Goal: Contribute content: Contribute content

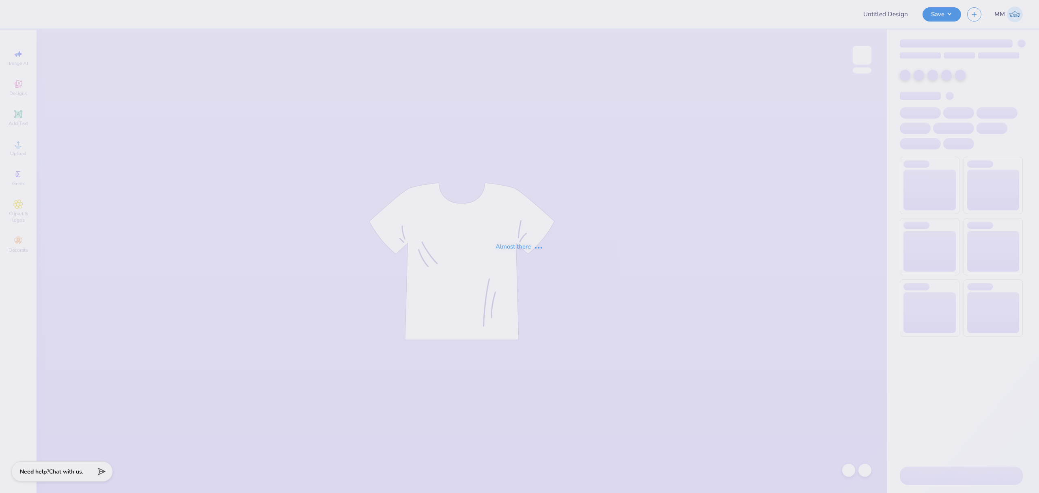
type input "Palm Springs Bid Day"
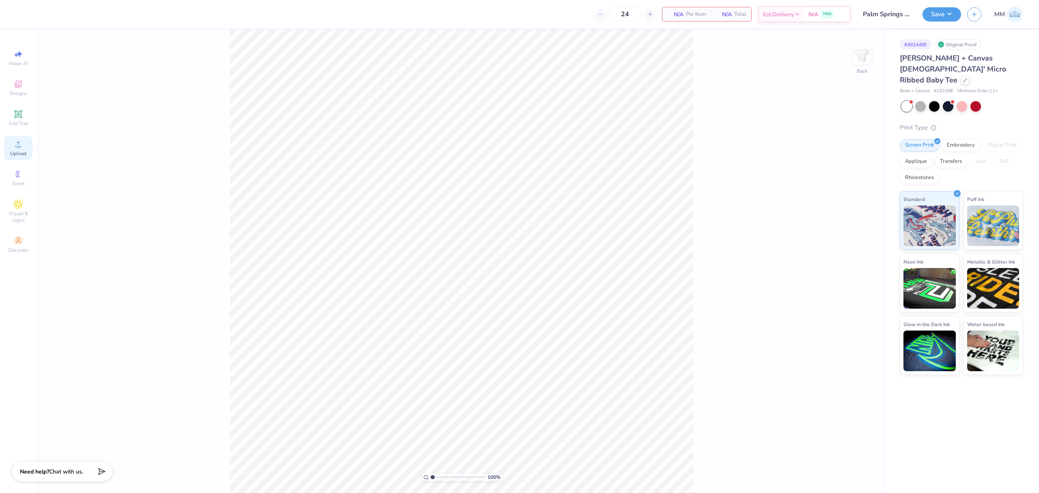
click at [18, 144] on icon at bounding box center [18, 144] width 6 height 6
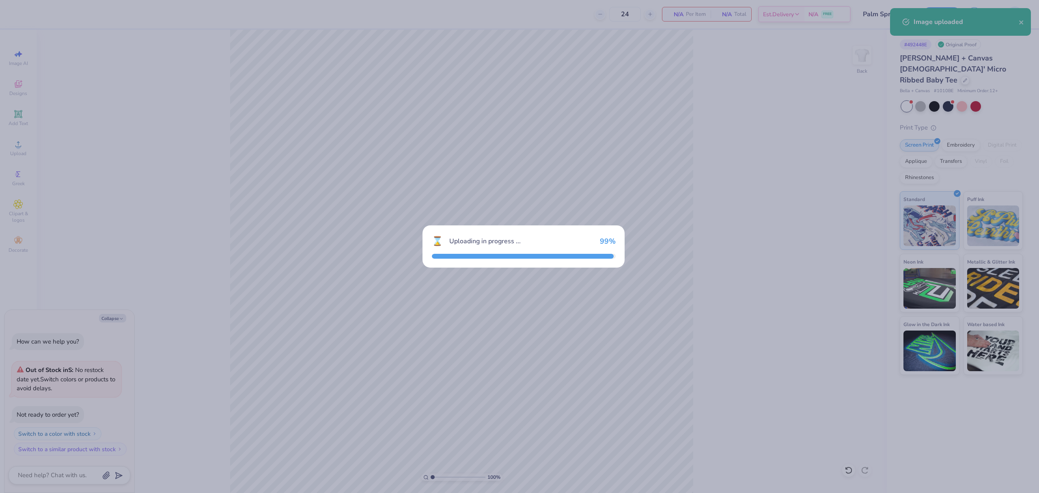
type textarea "x"
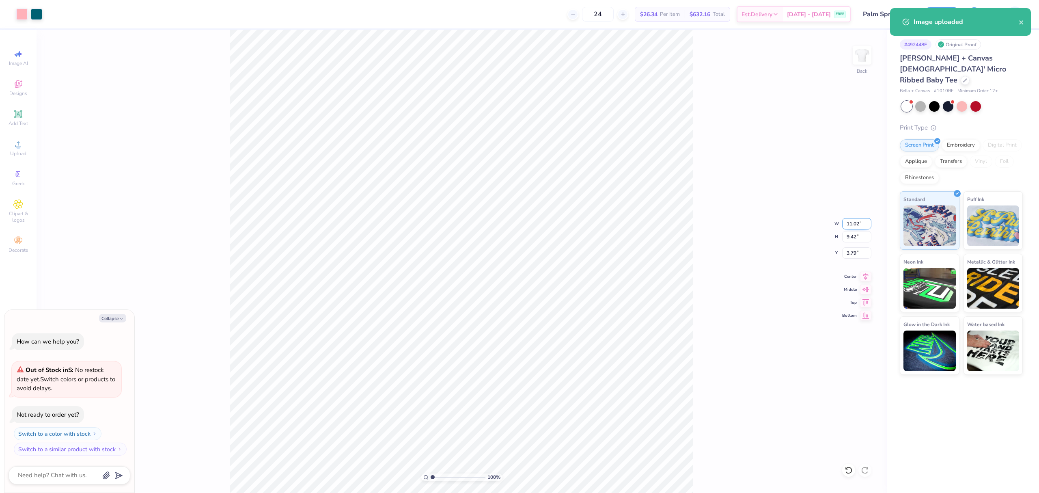
click at [853, 223] on input "11.02" at bounding box center [857, 223] width 29 height 11
type input "7"
type textarea "x"
type input "7.00"
type input "5.98"
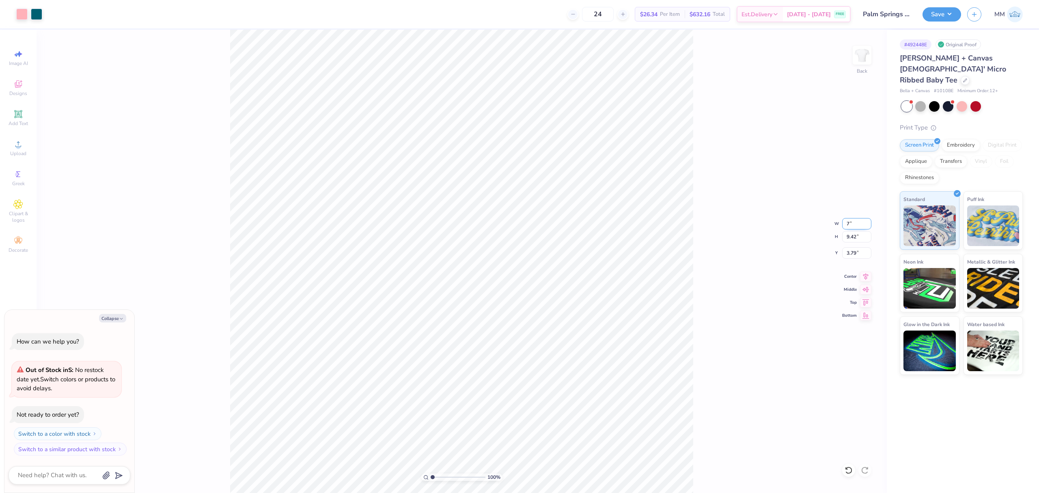
type input "5.51"
click at [850, 223] on input "7.00" at bounding box center [857, 223] width 29 height 11
type input "9"
type textarea "x"
type input "9.00"
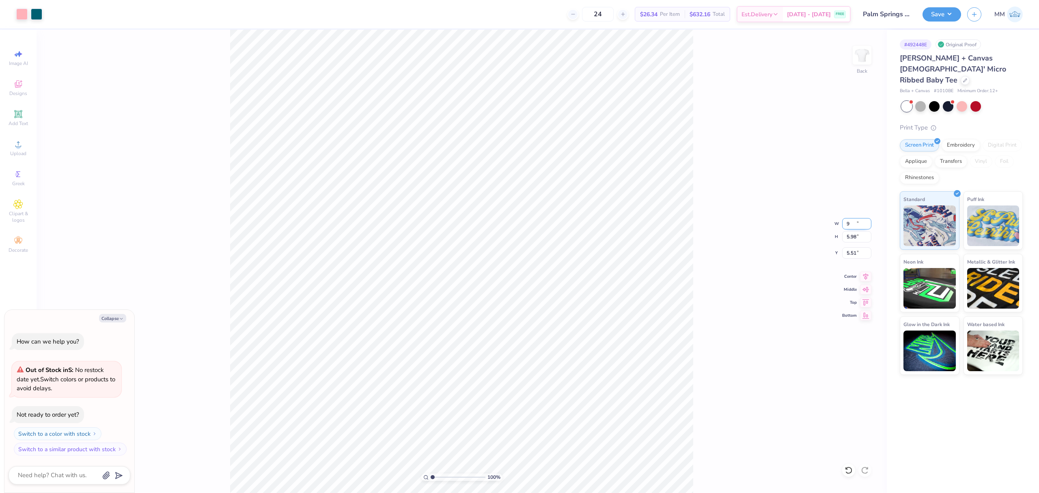
type input "7.69"
click at [847, 251] on input "4.65" at bounding box center [857, 252] width 29 height 11
type input "2"
type textarea "x"
type input "2.00"
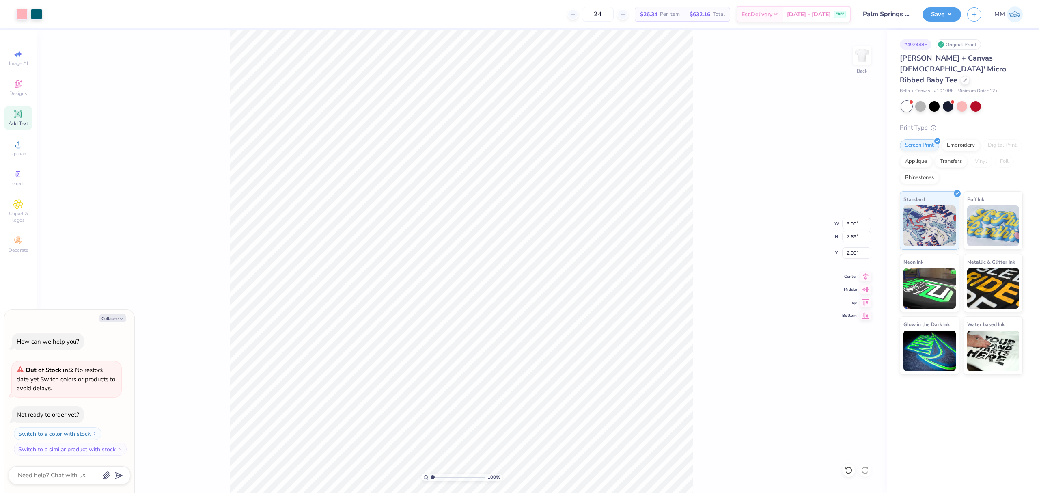
click at [7, 119] on div "Add Text" at bounding box center [18, 118] width 28 height 24
type textarea "x"
type input "4.77"
type input "1.38"
type input "7.81"
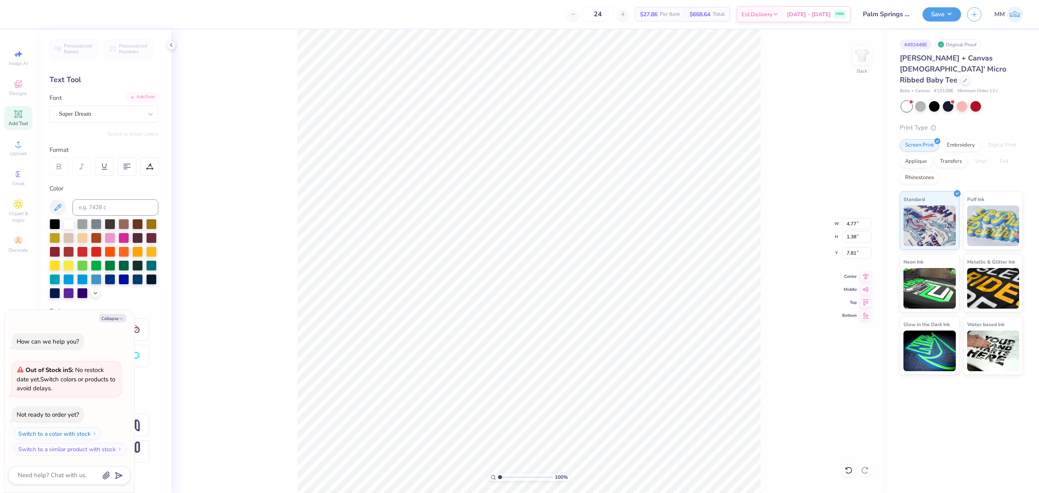
click at [145, 93] on div "Add Font" at bounding box center [142, 97] width 32 height 9
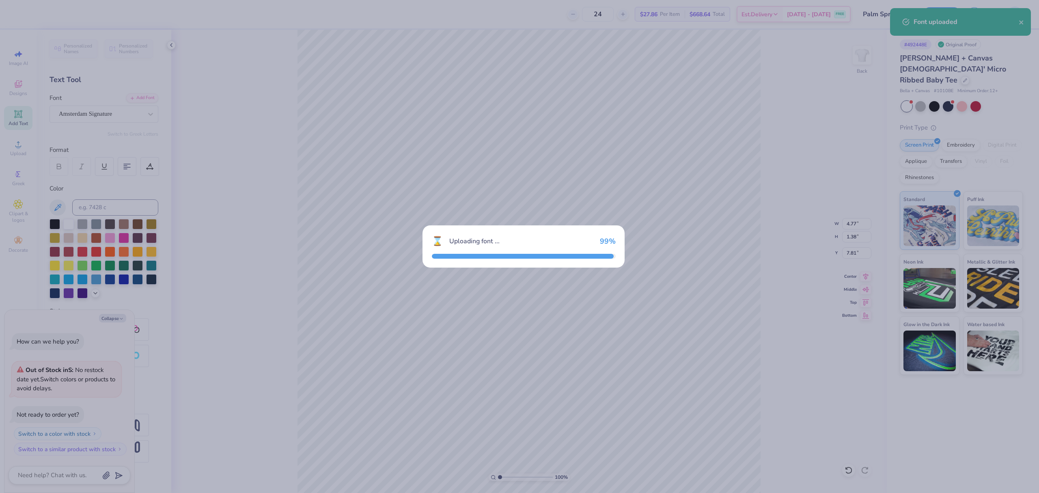
type textarea "x"
type input "4.39"
type input "1.40"
type input "7.80"
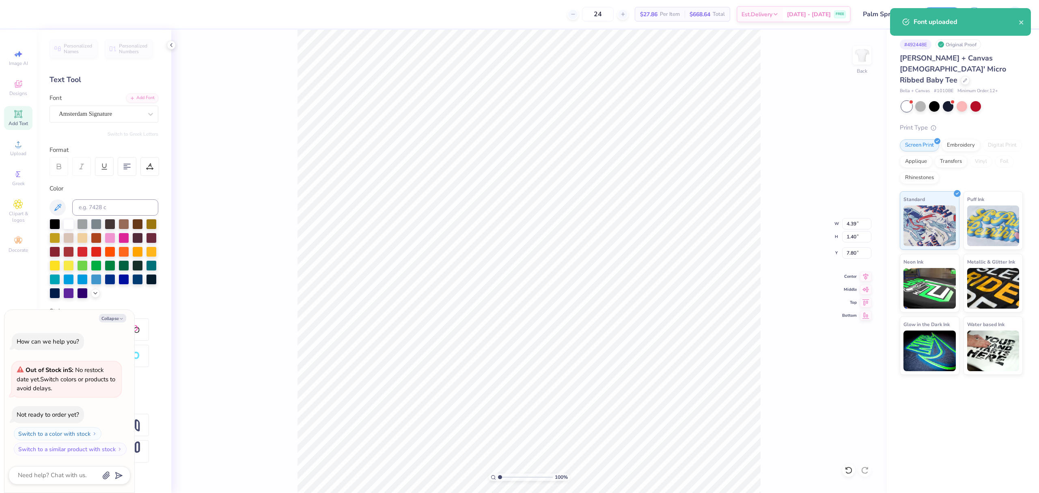
type textarea "x"
type input "11.19"
click at [114, 318] on button "Collapse" at bounding box center [112, 318] width 27 height 9
type textarea "x"
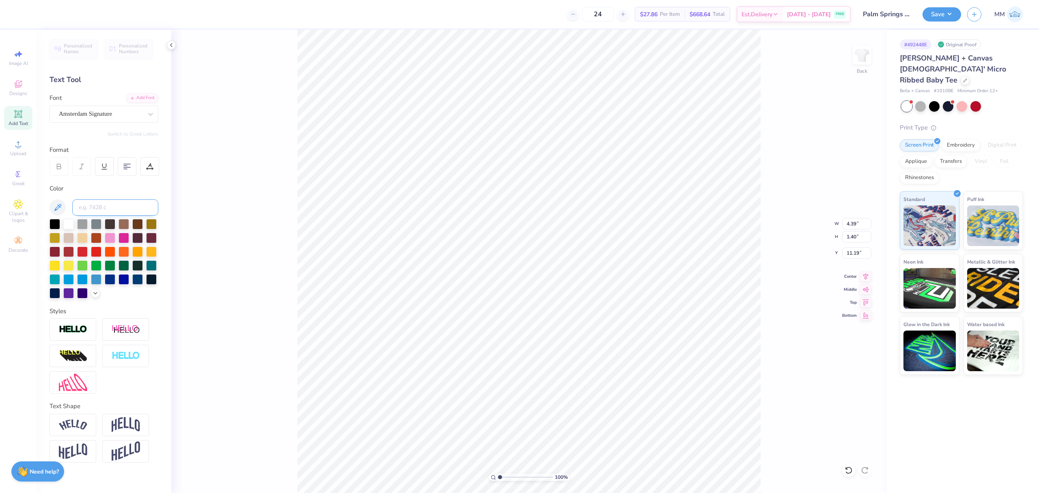
click at [99, 207] on input at bounding box center [115, 207] width 86 height 16
type input "3155"
type textarea "Phi Sigma Sigma"
click at [587, 335] on li "Duplicate" at bounding box center [585, 339] width 64 height 16
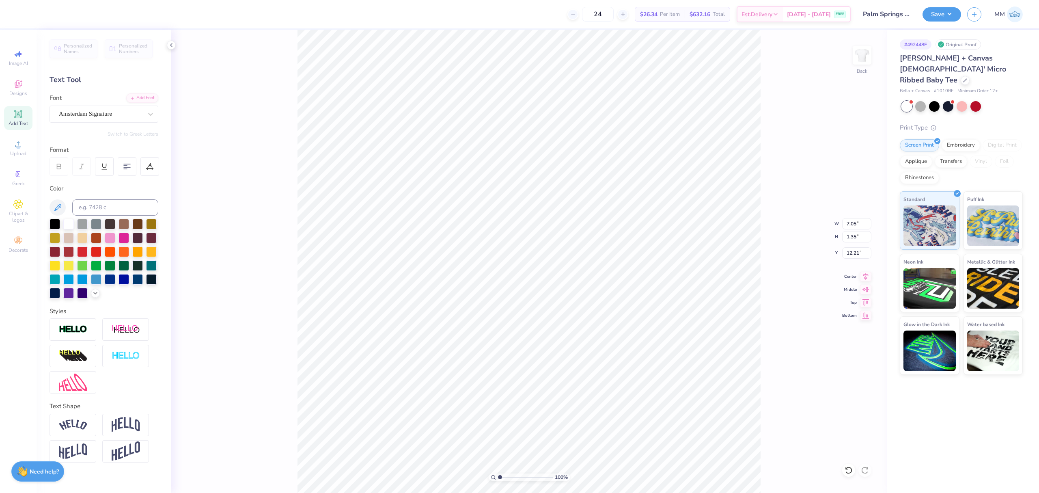
type input "12.21"
click at [146, 98] on div "Add Font" at bounding box center [142, 97] width 32 height 9
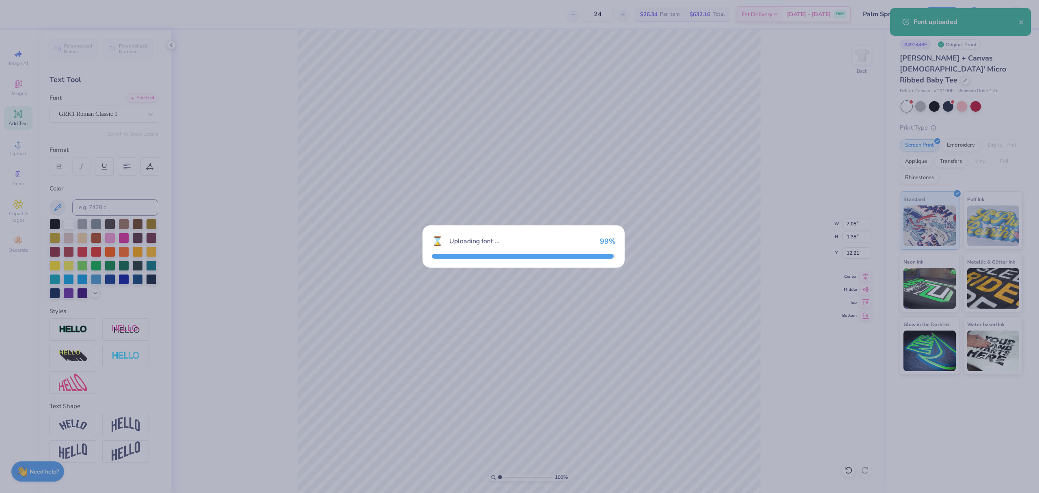
type input "11.02"
type input "0.84"
type input "12.47"
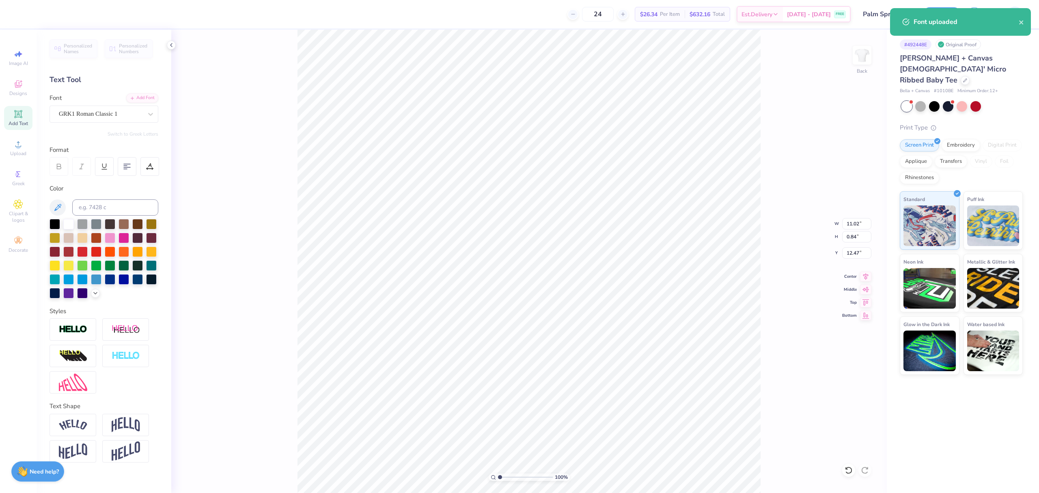
scroll to position [9, 2]
type textarea "bid day 2025"
type input "3.36"
type input "0.37"
click at [149, 166] on icon at bounding box center [149, 166] width 7 height 7
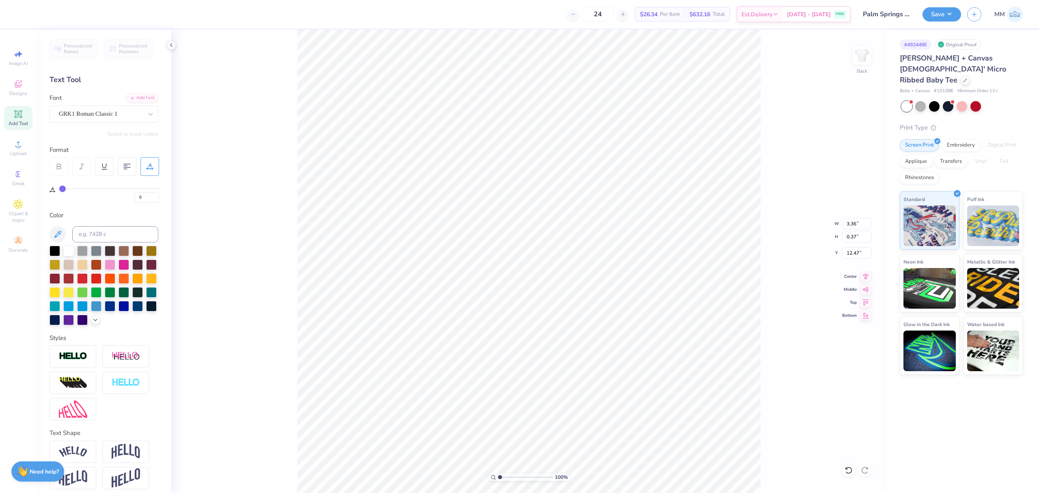
type input "1"
type input "2"
type input "3"
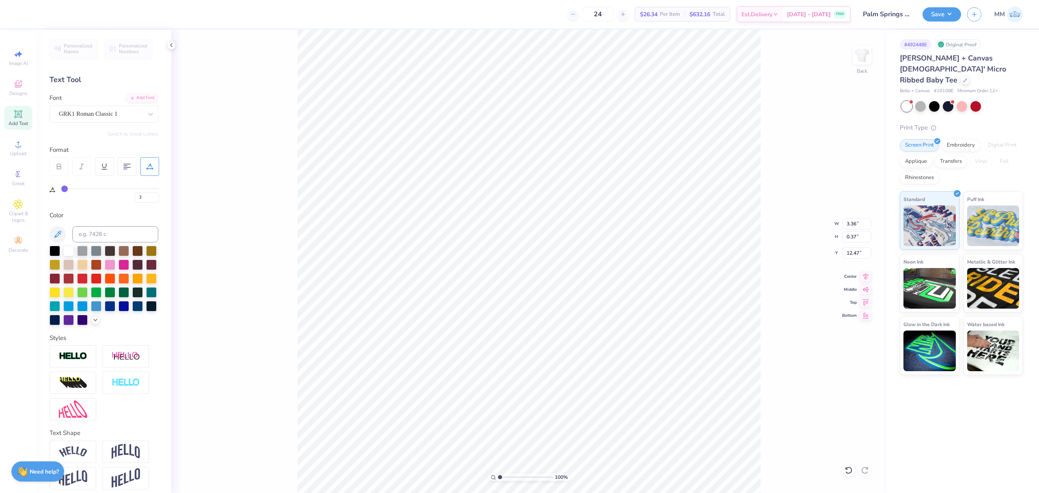
type input "3"
type input "4"
type input "6"
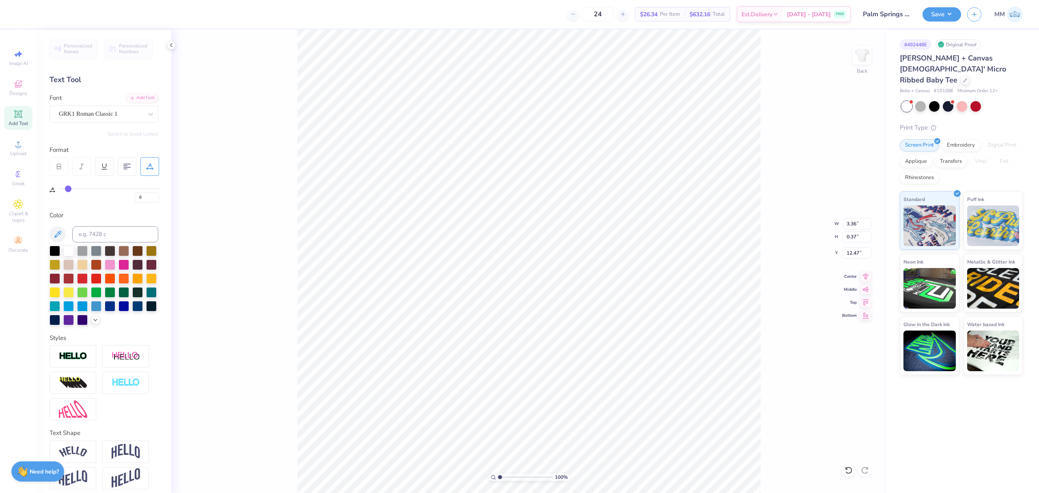
type input "7"
type input "10"
type input "11"
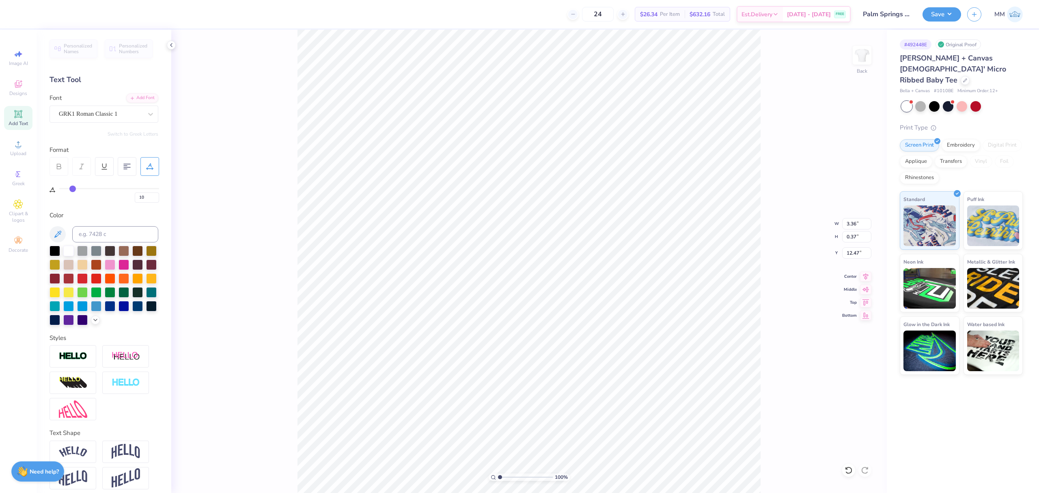
type input "11"
type input "12"
type input "13"
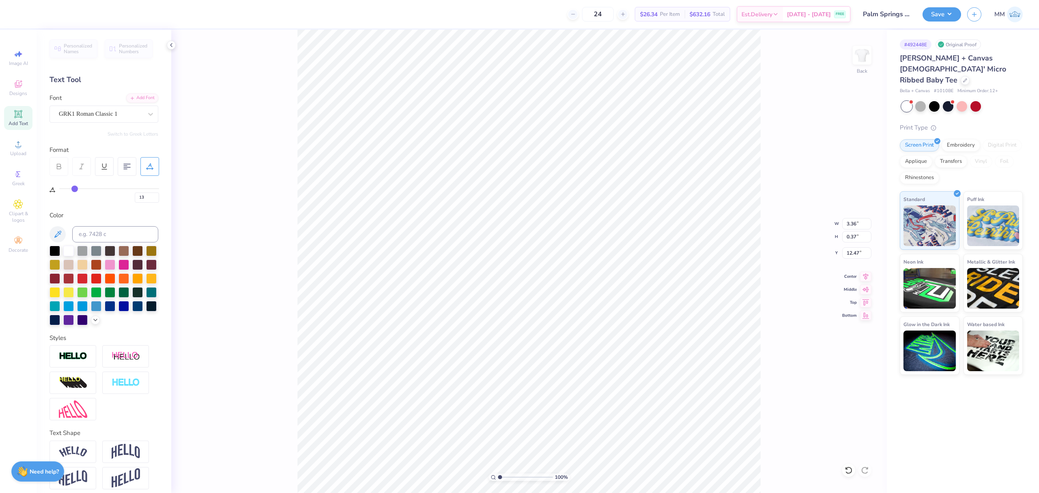
type input "14"
type input "15"
drag, startPoint x: 63, startPoint y: 187, endPoint x: 77, endPoint y: 187, distance: 14.2
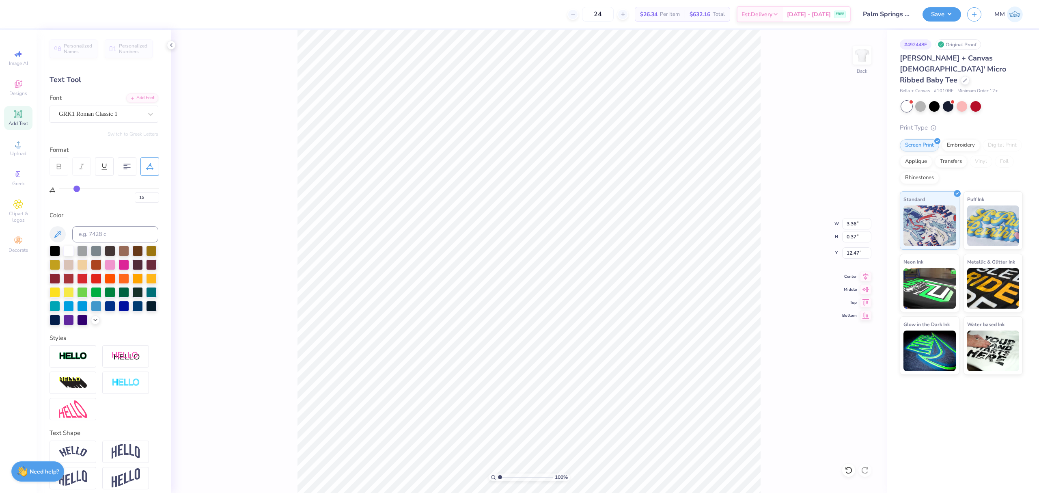
type input "15"
click at [77, 188] on input "range" at bounding box center [109, 188] width 100 height 1
type input "4.16"
type input "12.68"
click at [870, 274] on icon at bounding box center [865, 275] width 11 height 10
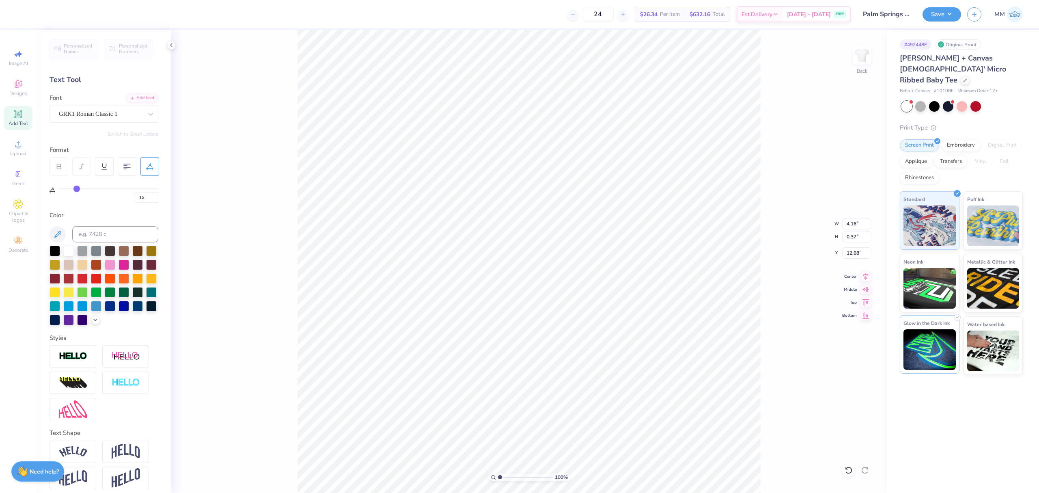
type input "7.05"
type input "1.35"
type input "11.21"
type input "0"
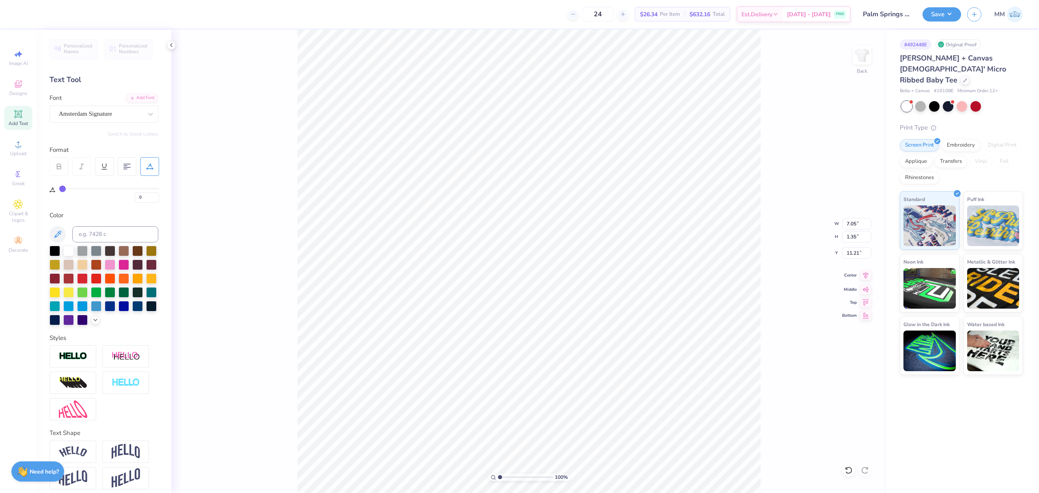
click at [864, 273] on icon at bounding box center [865, 275] width 11 height 10
type input "9.91"
type input "8.07"
type input "2.10"
click at [868, 274] on icon at bounding box center [865, 275] width 11 height 10
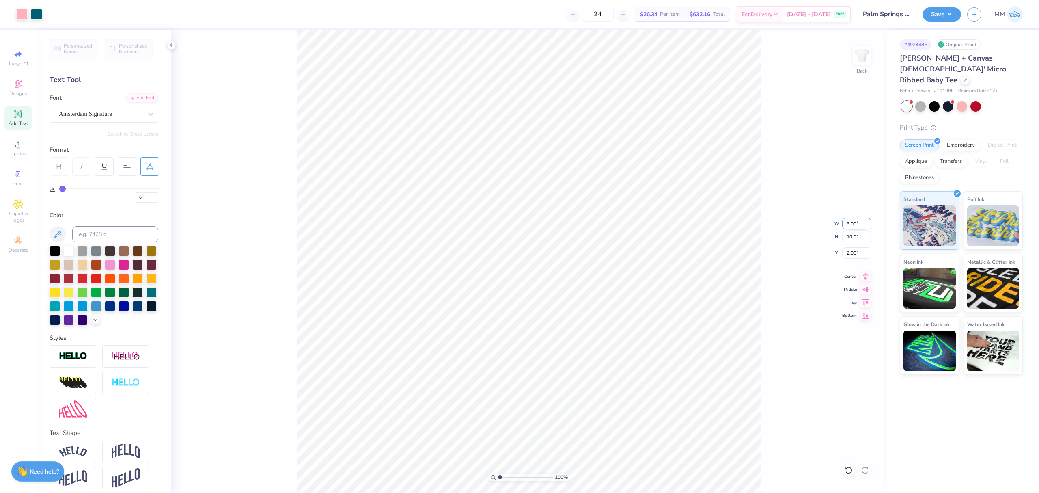
click at [856, 220] on input "9.00" at bounding box center [857, 223] width 29 height 11
type input "7.00"
type input "7.79"
click at [858, 255] on input "3.11" at bounding box center [857, 252] width 29 height 11
type input "2.00"
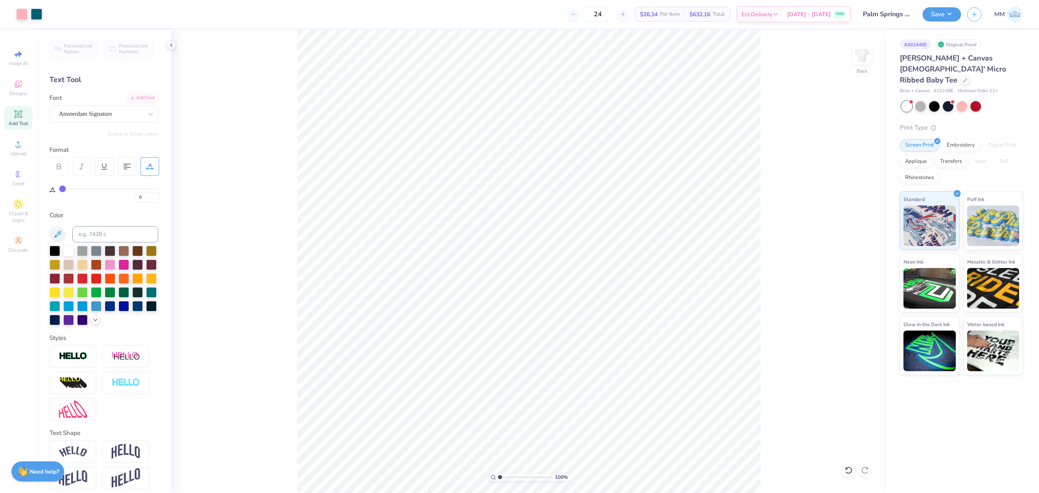
click at [246, 130] on div "100 % Back" at bounding box center [529, 261] width 716 height 463
click at [865, 277] on icon at bounding box center [866, 275] width 5 height 7
click at [954, 18] on button "Save" at bounding box center [942, 13] width 39 height 14
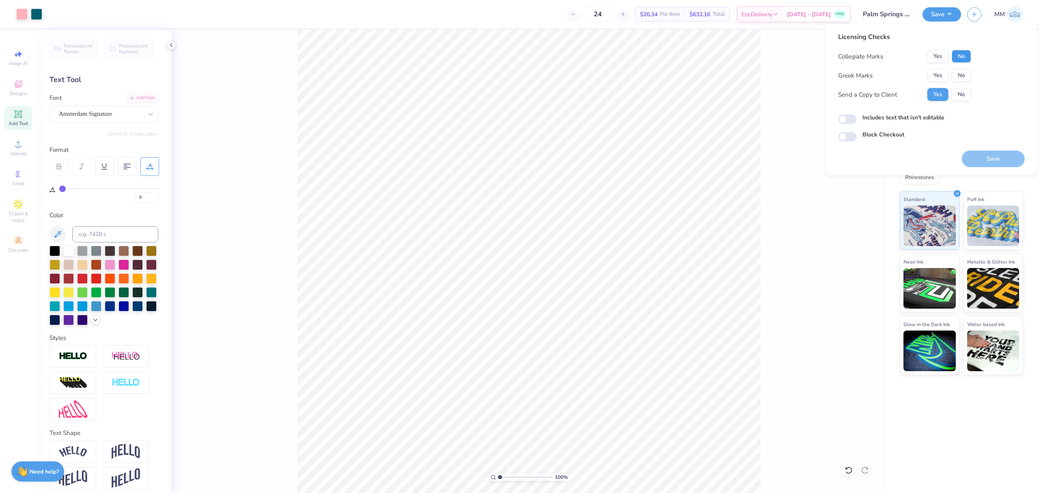
click at [961, 55] on button "No" at bounding box center [961, 56] width 19 height 13
click at [933, 75] on button "Yes" at bounding box center [938, 75] width 21 height 13
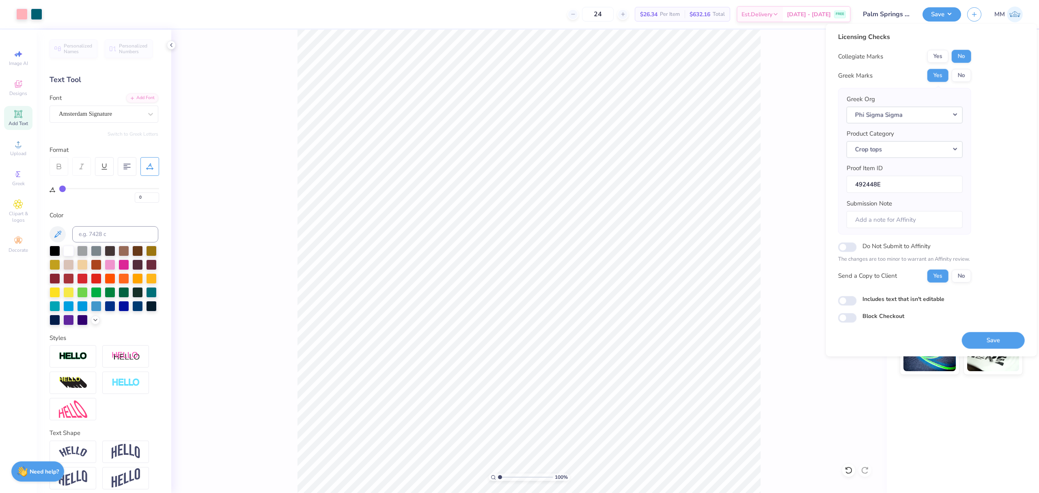
click at [896, 303] on label "Includes text that isn't editable" at bounding box center [904, 298] width 82 height 9
click at [857, 303] on input "Includes text that isn't editable" at bounding box center [847, 301] width 19 height 10
click at [897, 299] on label "Includes text that isn't editable" at bounding box center [904, 298] width 82 height 9
click at [857, 299] on input "Includes text that isn't editable" at bounding box center [847, 301] width 19 height 10
checkbox input "false"
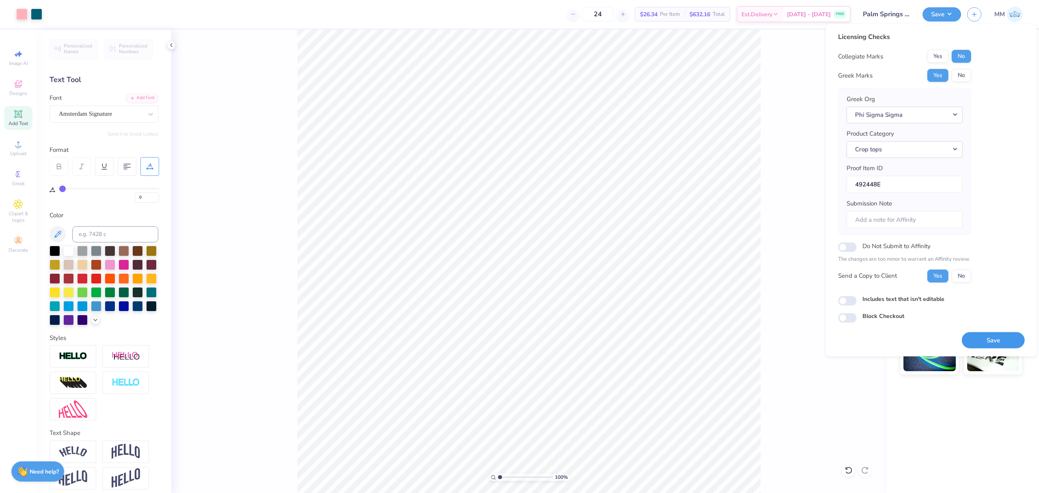
click at [986, 339] on button "Save" at bounding box center [993, 340] width 63 height 17
